Goal: Use online tool/utility: Utilize a website feature to perform a specific function

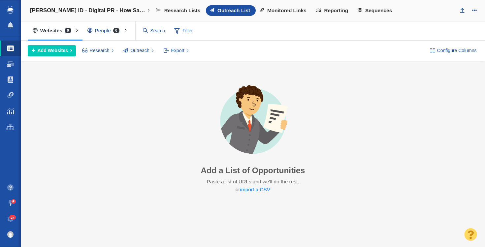
click at [67, 12] on h4 "[PERSON_NAME] ID - Digital PR - How Safe Do [DEMOGRAPHIC_DATA] Feel at Work?" at bounding box center [88, 10] width 116 height 7
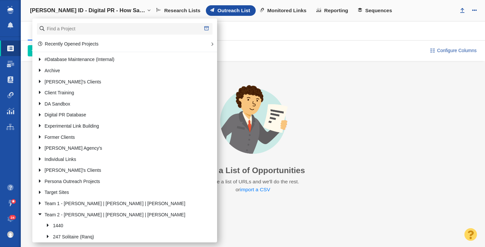
click at [323, 78] on div "Set Up the BuzzMarker Research and add contacts directly from your browser. Add…" at bounding box center [253, 139] width 465 height 156
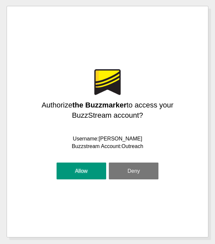
click at [81, 174] on button "Allow" at bounding box center [81, 171] width 50 height 17
